Goal: Consume media (video, audio): Consume media (video, audio)

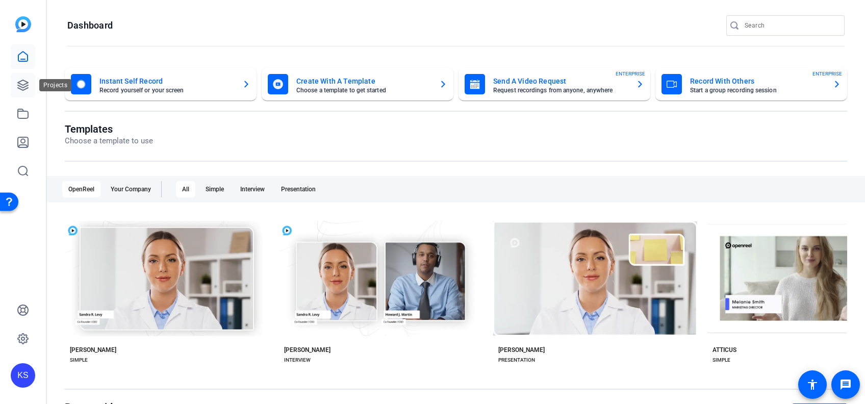
click at [24, 81] on icon at bounding box center [23, 85] width 10 height 10
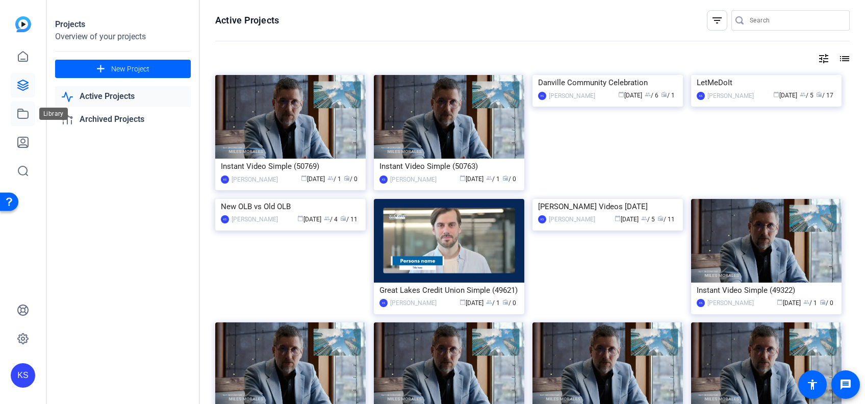
click at [23, 114] on icon at bounding box center [23, 114] width 12 height 12
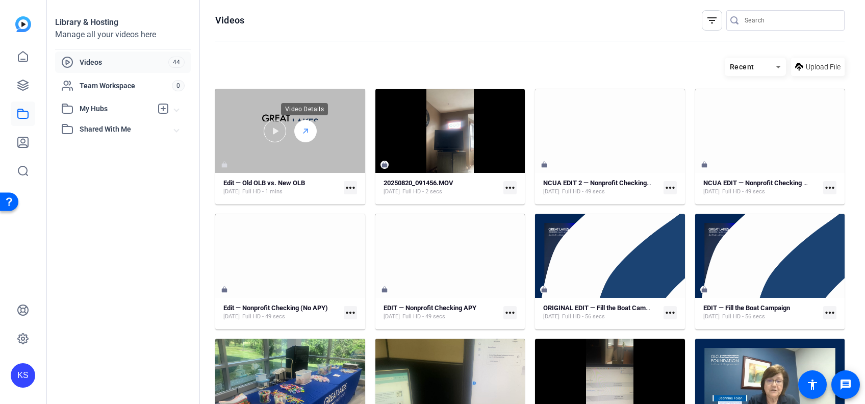
click at [304, 130] on icon at bounding box center [306, 131] width 8 height 12
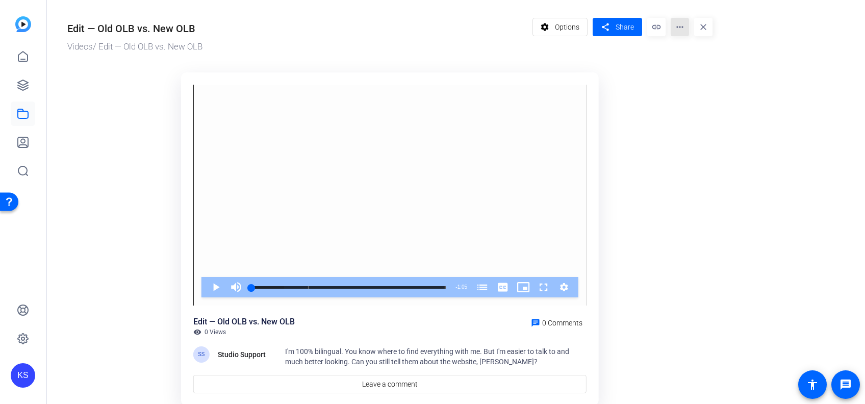
click at [681, 25] on mat-icon "more_horiz" at bounding box center [680, 27] width 18 height 18
click at [633, 158] on div at bounding box center [432, 202] width 865 height 404
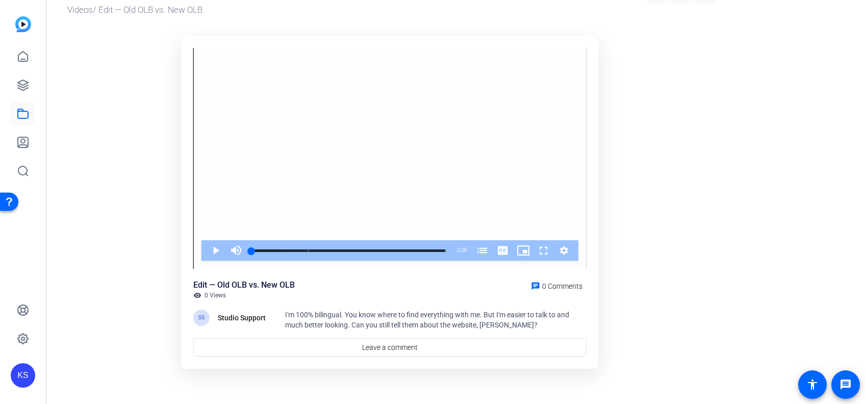
click at [646, 259] on ktd-grid "Video Player is loading. Play Video Play Mute Current Time 0:00 / Duration 1:05…" at bounding box center [390, 203] width 646 height 347
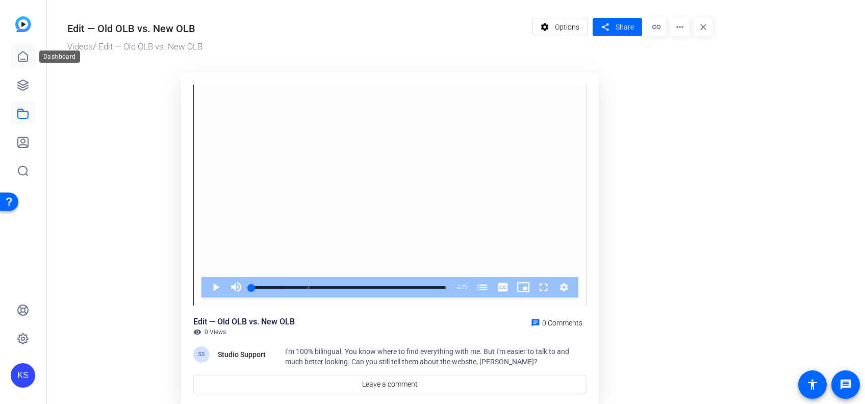
click at [22, 57] on icon at bounding box center [23, 57] width 12 height 12
